Goal: Task Accomplishment & Management: Use online tool/utility

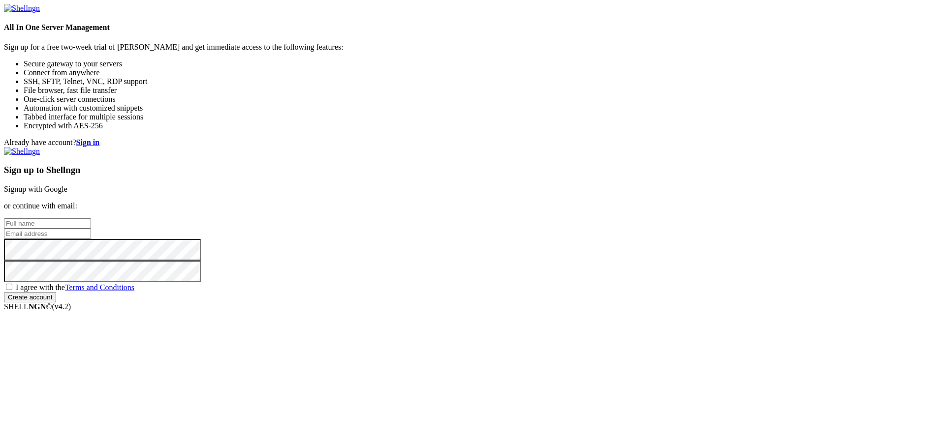
click at [91, 218] on input "text" at bounding box center [47, 223] width 87 height 10
type input "[PERSON_NAME]"
type input "M"
type input "[EMAIL_ADDRESS][DOMAIN_NAME]"
click at [134, 292] on span "I agree with the Terms and Conditions" at bounding box center [75, 287] width 119 height 8
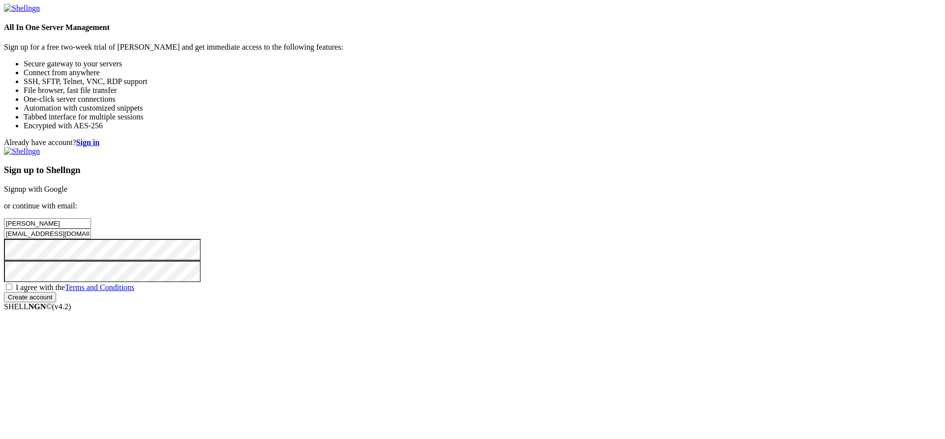
click at [12, 290] on input "I agree with the Terms and Conditions" at bounding box center [9, 287] width 6 height 6
checkbox input "true"
click at [56, 303] on input "Create account" at bounding box center [30, 297] width 52 height 10
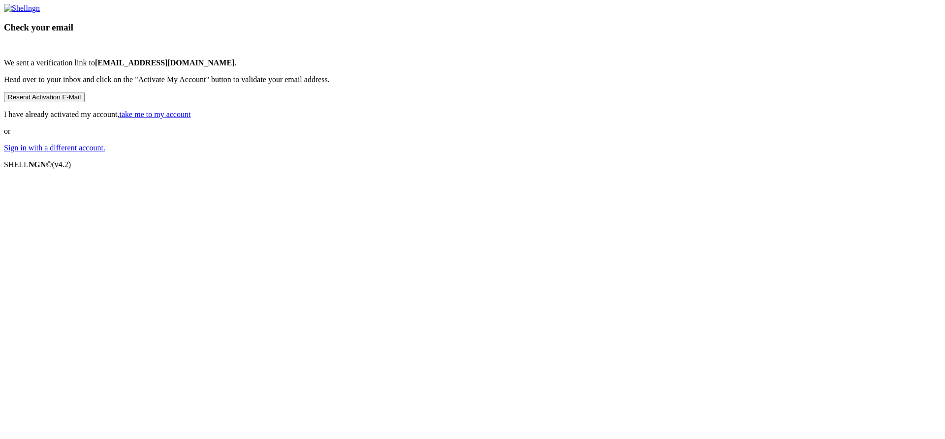
click at [85, 102] on button "Resend Activation E-Mail" at bounding box center [44, 97] width 81 height 10
click at [351, 105] on div "Check your email We sent a verification link to m.plaza31@alumnos.santotomas.cl…" at bounding box center [472, 78] width 937 height 149
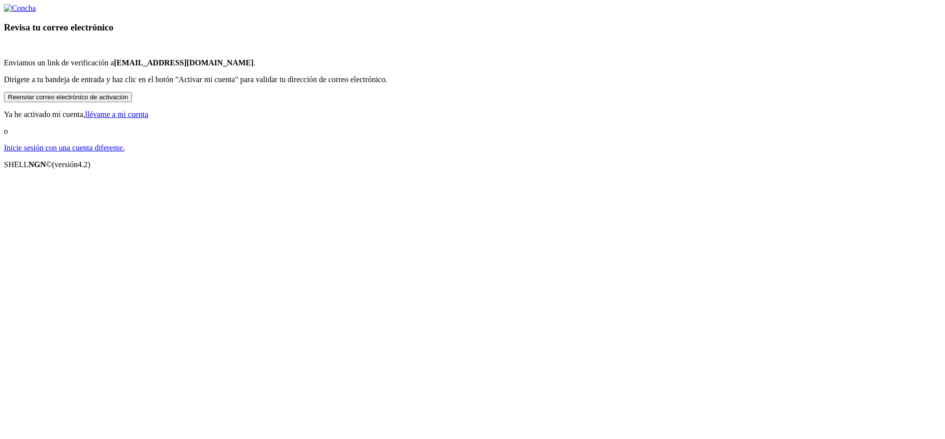
click at [299, 153] on div "Revisa tu correo electrónico Enviamos un link de verificación a m.plaza31@alumn…" at bounding box center [472, 78] width 937 height 149
click at [132, 102] on button "Reenviar correo electrónico de activación" at bounding box center [68, 97] width 128 height 10
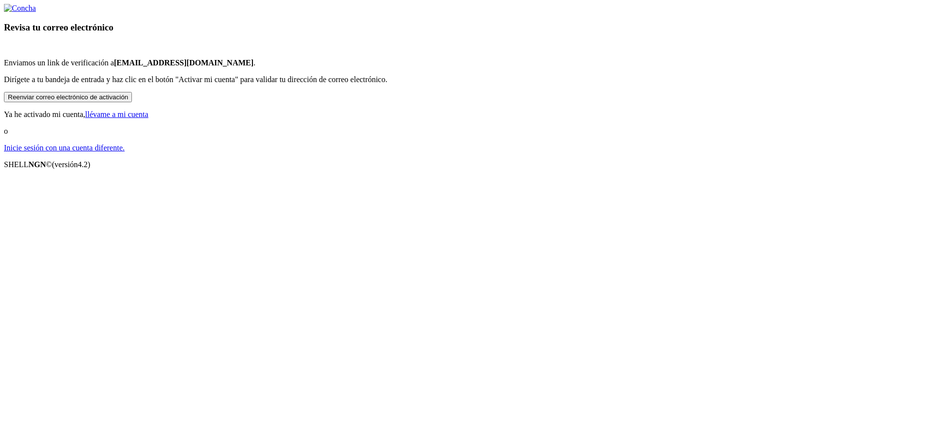
click at [132, 102] on button "Reenviar correo electrónico de activación" at bounding box center [68, 97] width 128 height 10
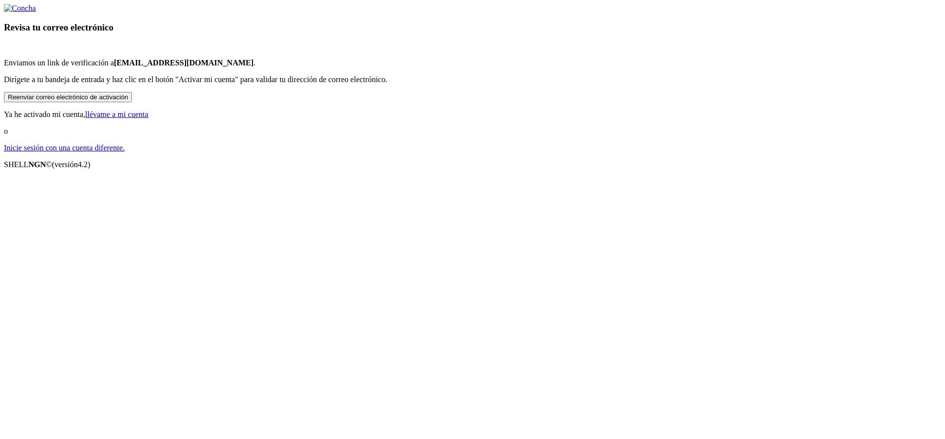
click at [132, 102] on button "Reenviar correo electrónico de activación" at bounding box center [68, 97] width 128 height 10
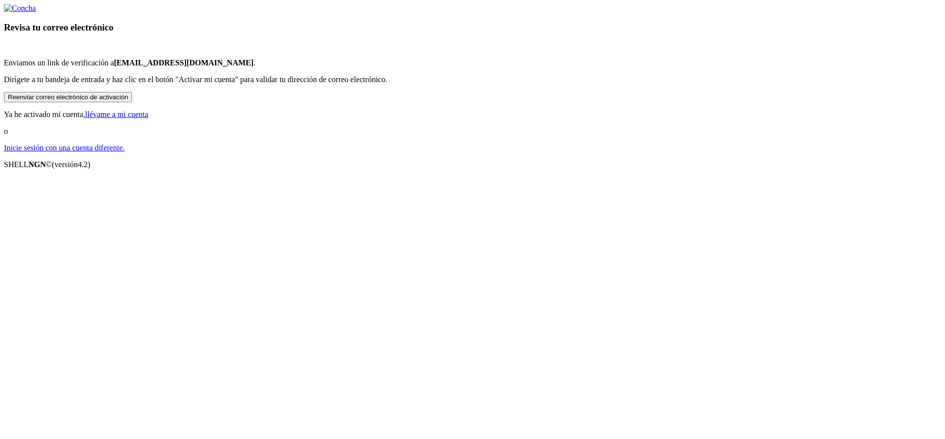
click at [132, 102] on button "Reenviar correo electrónico de activación" at bounding box center [68, 97] width 128 height 10
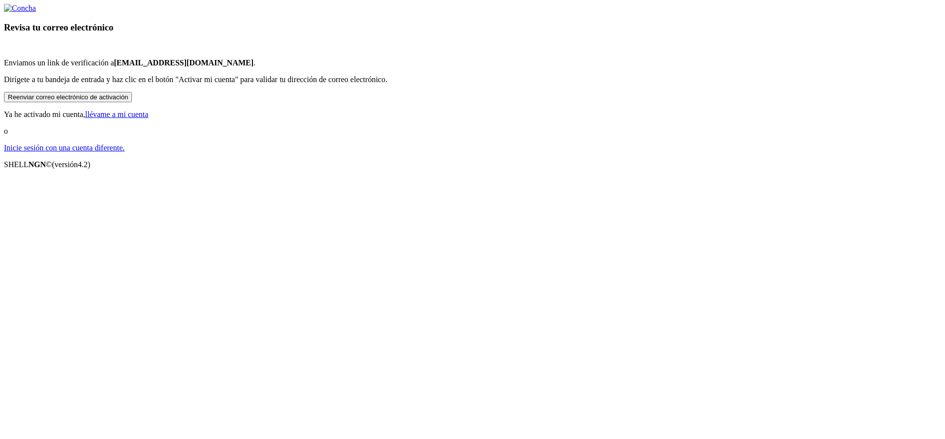
click at [132, 102] on button "Reenviar correo electrónico de activación" at bounding box center [68, 97] width 128 height 10
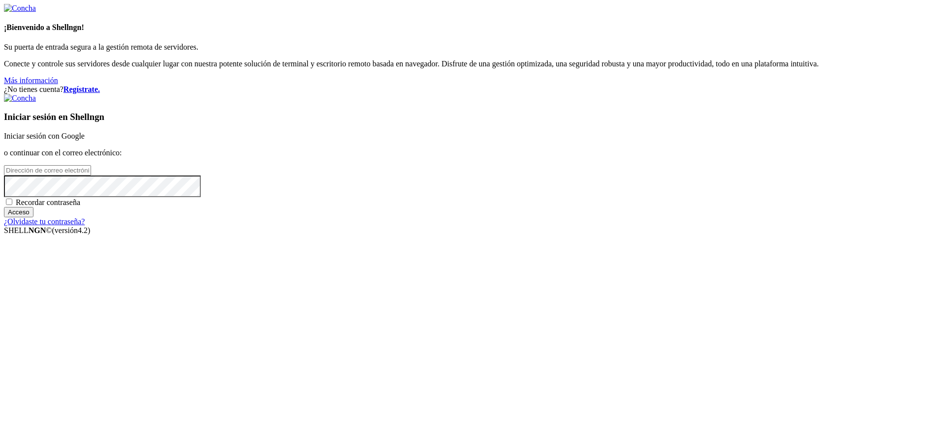
click at [91, 176] on input "email" at bounding box center [47, 170] width 87 height 10
type input "m.plaza31@alumnos.santotomas.cl"
click at [4, 207] on input "Acceso" at bounding box center [19, 212] width 30 height 10
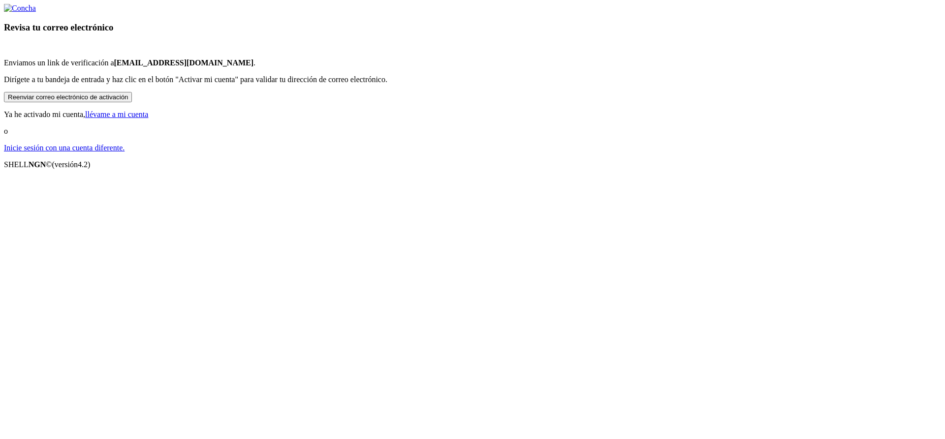
click at [132, 102] on button "Reenviar correo electrónico de activación" at bounding box center [68, 97] width 128 height 10
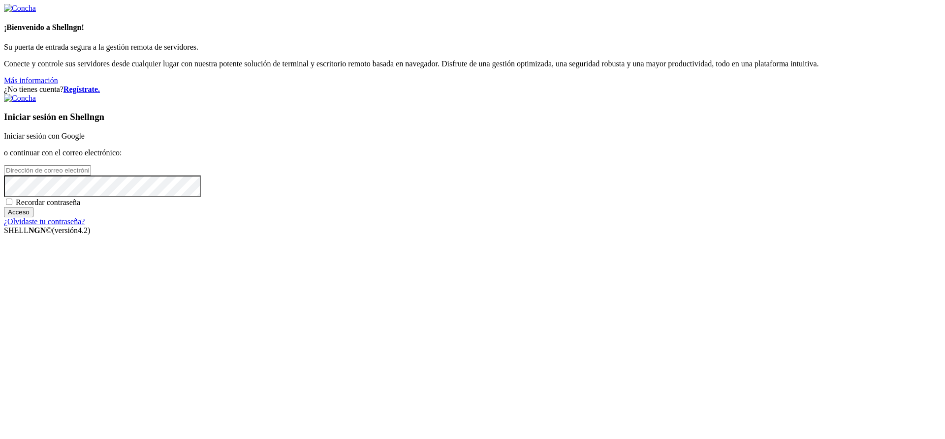
click at [370, 129] on div "¿No tienes cuenta? Regístrate. Iniciar sesión en Shellngn Iniciar sesión con Go…" at bounding box center [472, 155] width 937 height 141
click at [383, 157] on div "¿No tienes cuenta? Regístrate. Iniciar sesión en Shellngn Iniciar sesión con Go…" at bounding box center [472, 155] width 937 height 141
click at [391, 167] on div "¿No tienes cuenta? Regístrate. Iniciar sesión en Shellngn Iniciar sesión con Go…" at bounding box center [472, 155] width 937 height 141
click at [394, 172] on div "¿No tienes cuenta? Regístrate. Iniciar sesión en Shellngn Iniciar sesión con Go…" at bounding box center [472, 155] width 937 height 141
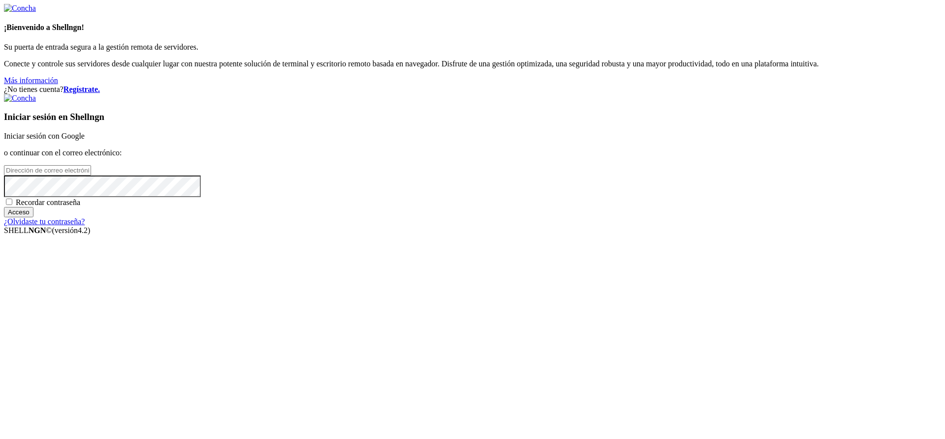
click at [607, 226] on div "Iniciar sesión en Shellngn Iniciar sesión con Google o continuar con el correo …" at bounding box center [472, 160] width 937 height 132
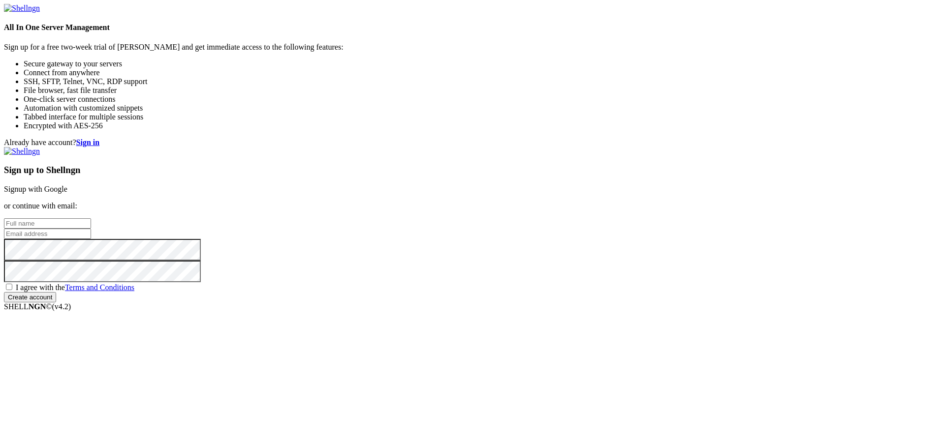
click at [91, 218] on input "text" at bounding box center [47, 223] width 87 height 10
type input "[PERSON_NAME]"
click at [91, 229] on input "email" at bounding box center [47, 234] width 87 height 10
type input "[EMAIL_ADDRESS][DOMAIN_NAME]"
click at [134, 292] on span "I agree with the Terms and Conditions" at bounding box center [75, 287] width 119 height 8
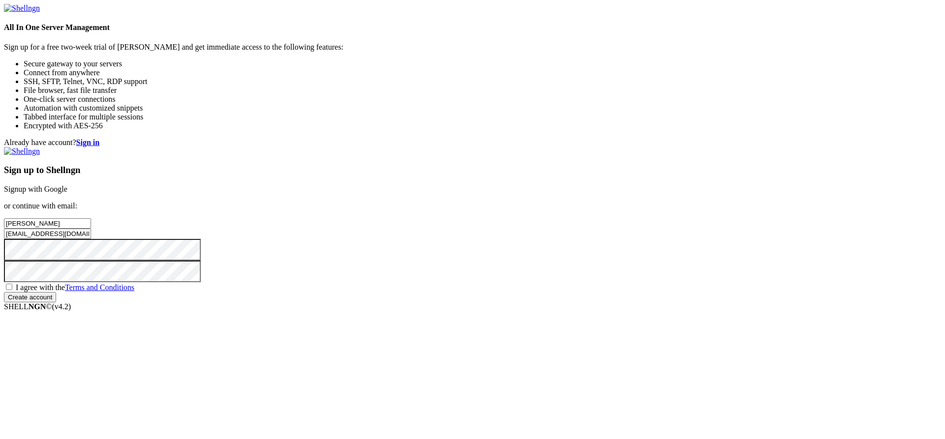
click at [12, 290] on input "I agree with the Terms and Conditions" at bounding box center [9, 287] width 6 height 6
checkbox input "true"
click at [56, 303] on input "Create account" at bounding box center [30, 297] width 52 height 10
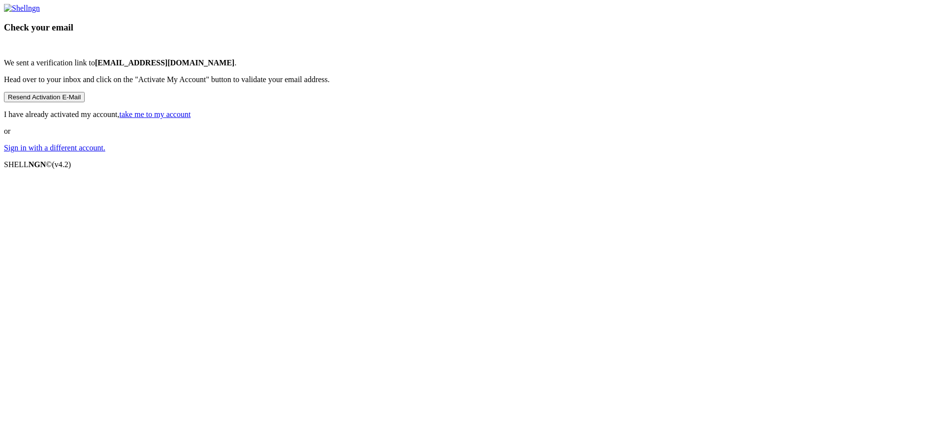
click at [85, 102] on button "Resend Activation E-Mail" at bounding box center [44, 97] width 81 height 10
click at [191, 119] on link "take me to my account" at bounding box center [155, 114] width 71 height 8
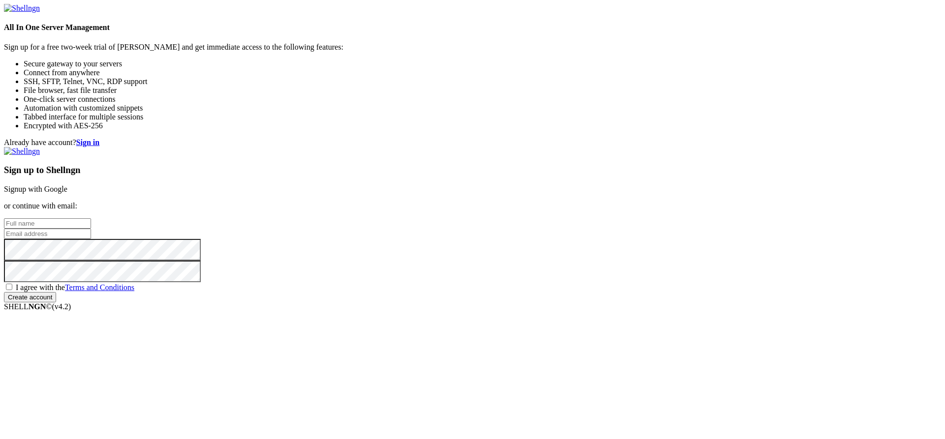
click at [91, 218] on input "text" at bounding box center [47, 223] width 87 height 10
click at [415, 303] on div "Already have account? Sign in Sign up to Shellngn Signup with Google or continu…" at bounding box center [472, 220] width 937 height 164
click at [100, 138] on strong "Sign in" at bounding box center [88, 142] width 24 height 8
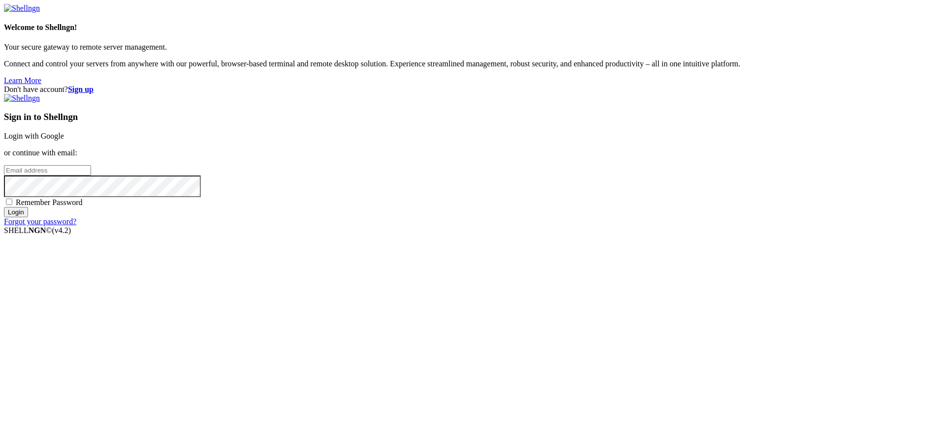
click at [91, 176] on input "email" at bounding box center [47, 170] width 87 height 10
type input "[EMAIL_ADDRESS][DOMAIN_NAME]"
click at [4, 207] on input "Login" at bounding box center [16, 212] width 24 height 10
click at [916, 85] on div "Don't have account? Sign up Sign in to Shellngn Login with Google or continue w…" at bounding box center [472, 155] width 937 height 141
click at [93, 85] on strong "Sign up" at bounding box center [81, 89] width 26 height 8
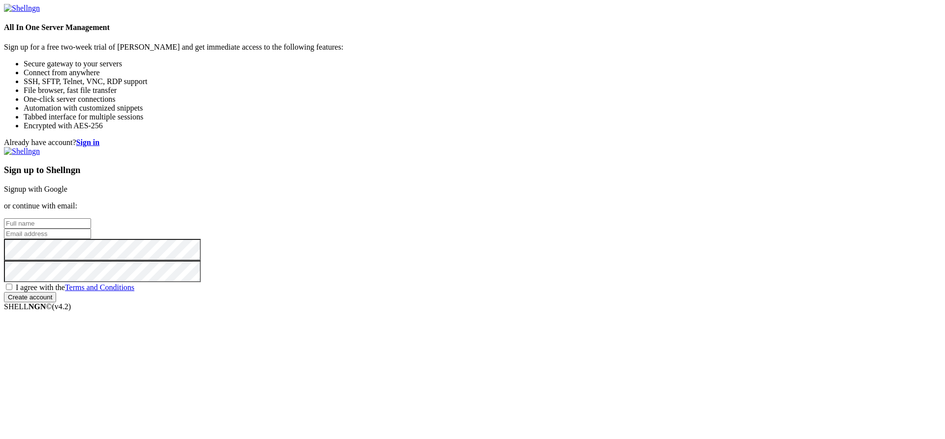
click at [100, 138] on strong "Sign in" at bounding box center [88, 142] width 24 height 8
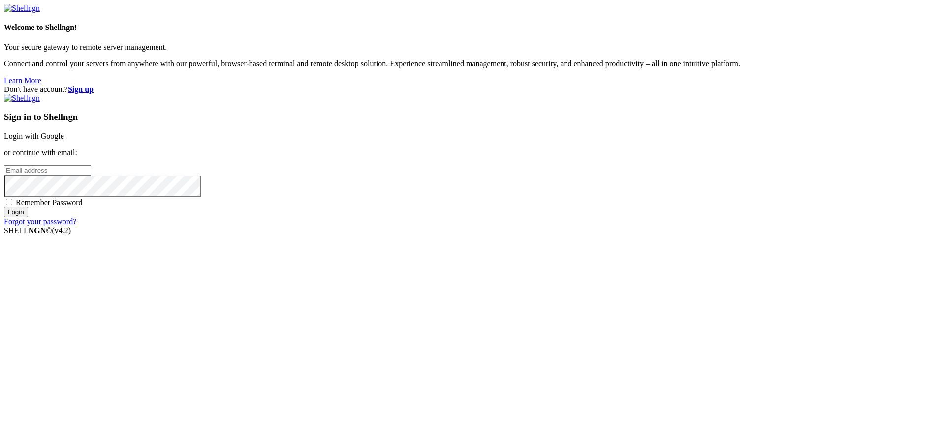
click at [91, 176] on input "email" at bounding box center [47, 170] width 87 height 10
type input "[EMAIL_ADDRESS][DOMAIN_NAME]"
click at [4, 207] on input "Login" at bounding box center [16, 212] width 24 height 10
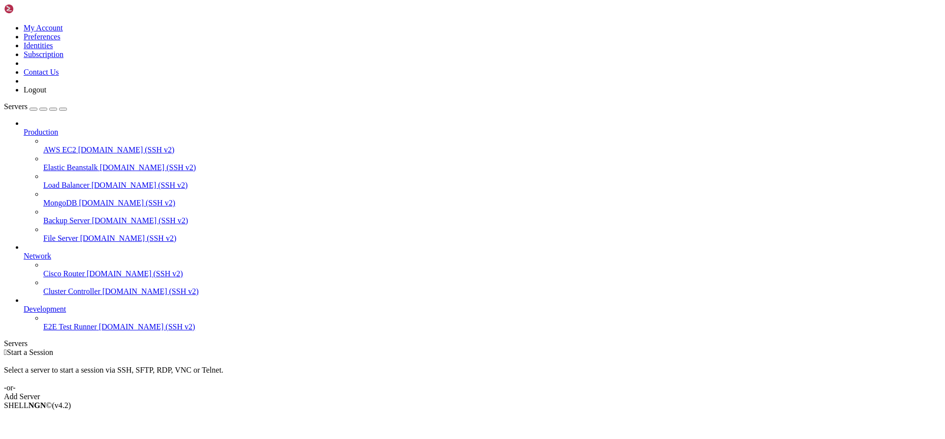
click at [548, 393] on div "Add Server" at bounding box center [472, 397] width 937 height 9
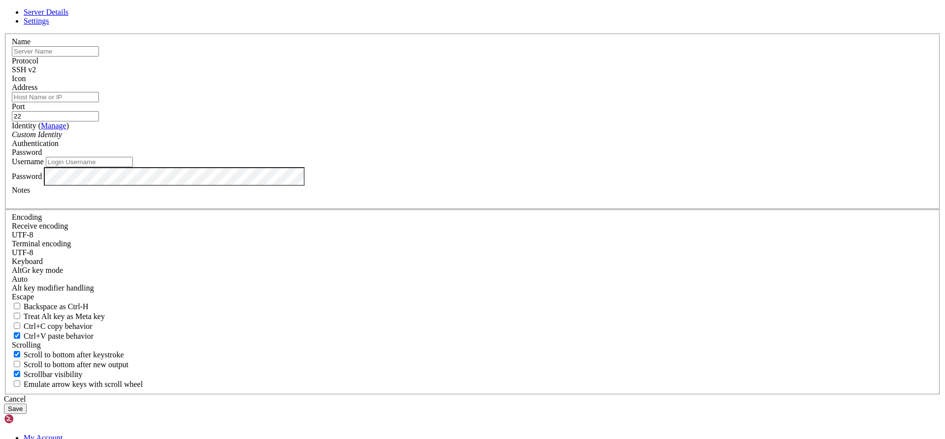
click at [99, 57] on input "text" at bounding box center [55, 51] width 87 height 10
click at [99, 57] on input "Maury" at bounding box center [55, 51] width 87 height 10
type input "Ubuntu"
click at [541, 74] on div "SSH v2" at bounding box center [472, 69] width 921 height 9
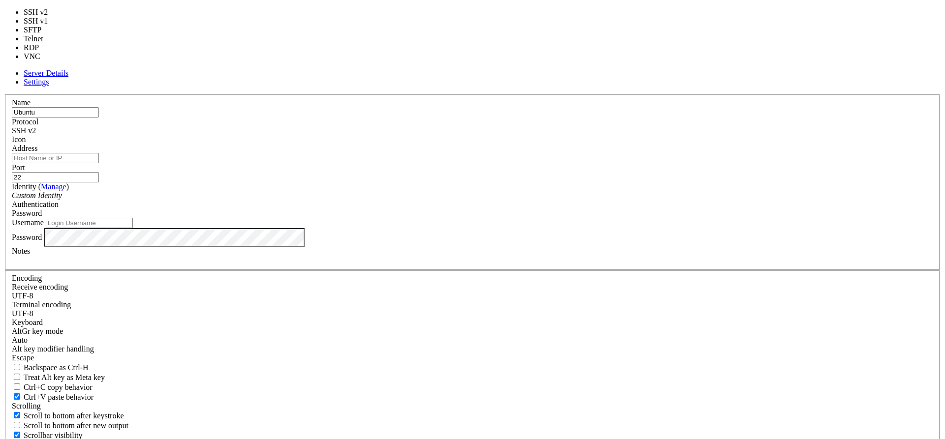
click at [541, 128] on div "SSH v2" at bounding box center [472, 130] width 921 height 9
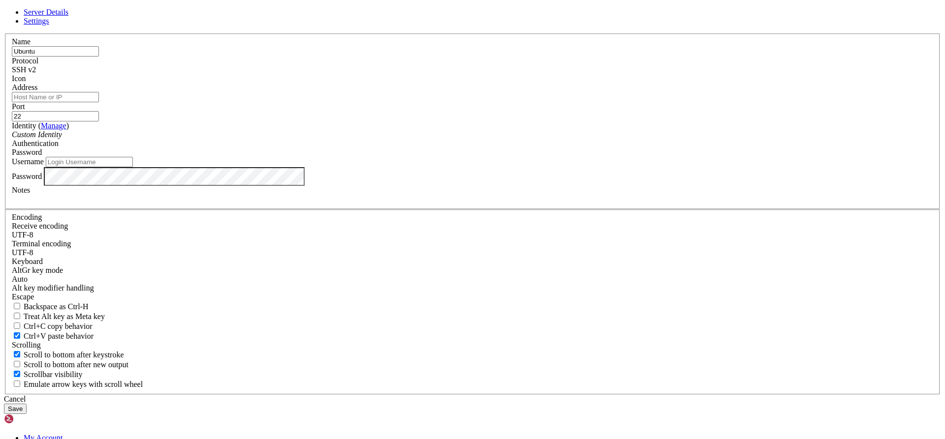
click at [99, 102] on input "Address" at bounding box center [55, 97] width 87 height 10
paste input "[TECHNICAL_ID]"
type input "[TECHNICAL_ID]"
click at [133, 167] on input "Username" at bounding box center [89, 162] width 87 height 10
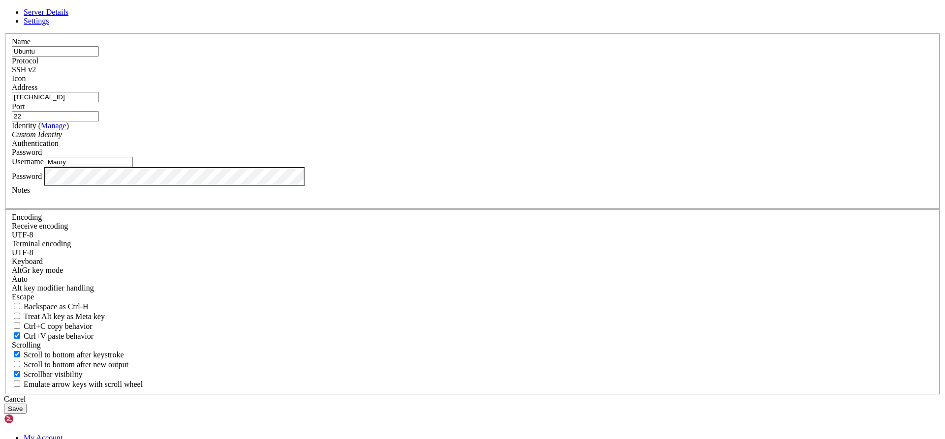
type input "Maury"
click at [27, 404] on button "Save" at bounding box center [15, 409] width 23 height 10
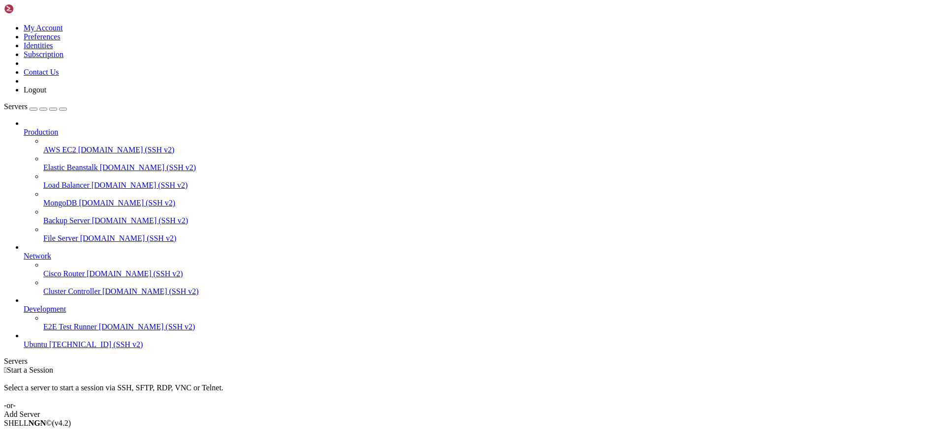
click at [29, 349] on link "Ubuntu [TECHNICAL_ID] (SSH v2)" at bounding box center [482, 345] width 917 height 9
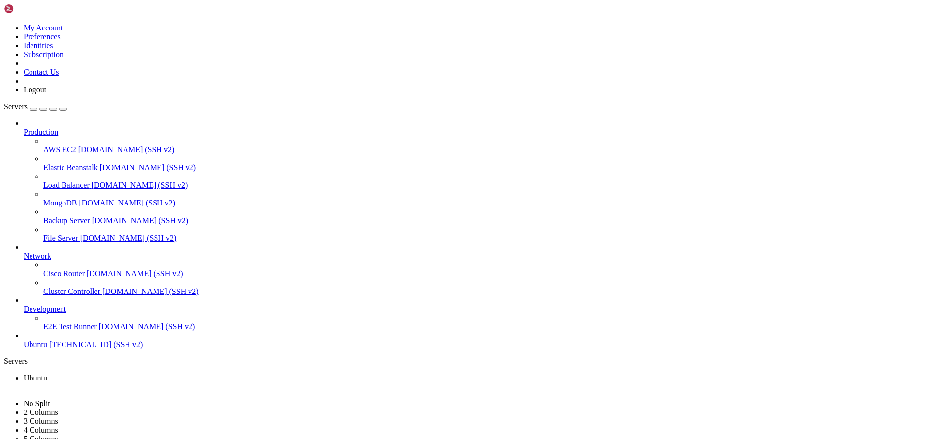
scroll to position [502, 0]
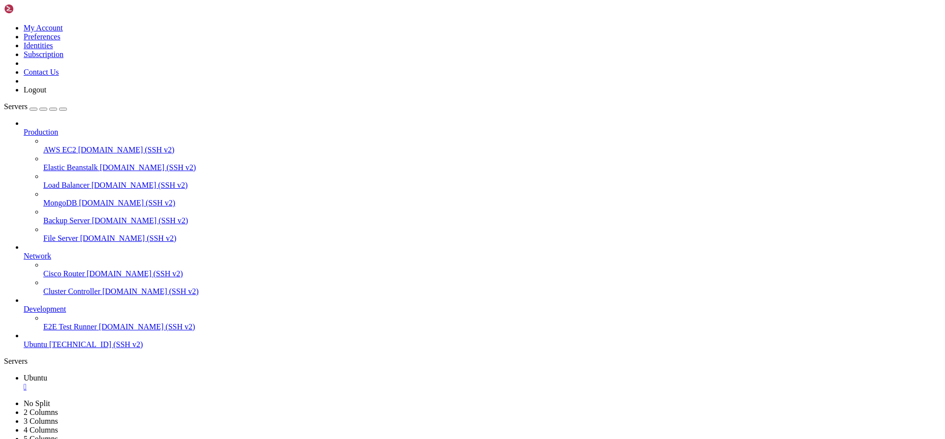
click at [49, 349] on span "[TECHNICAL_ID] (SSH v2)" at bounding box center [95, 345] width 93 height 8
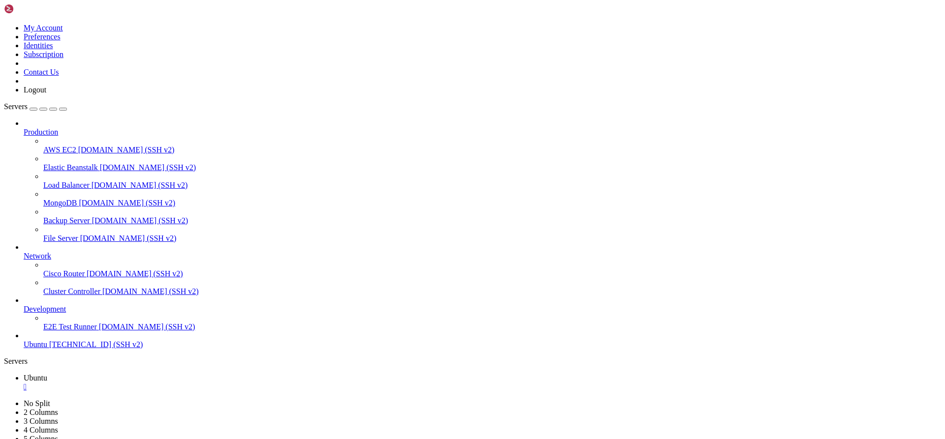
click at [49, 349] on span "[TECHNICAL_ID] (SSH v2)" at bounding box center [95, 345] width 93 height 8
click at [229, 401] on div "" at bounding box center [482, 405] width 917 height 9
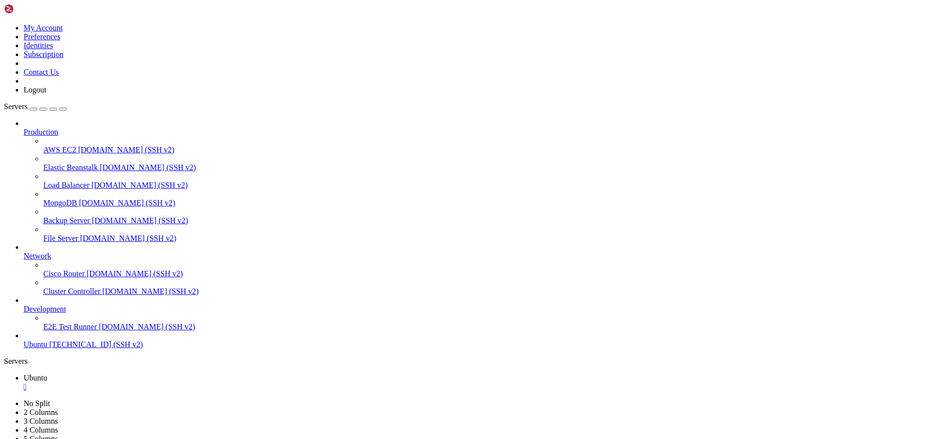
click at [230, 401] on div "" at bounding box center [482, 405] width 917 height 9
